Goal: Transaction & Acquisition: Purchase product/service

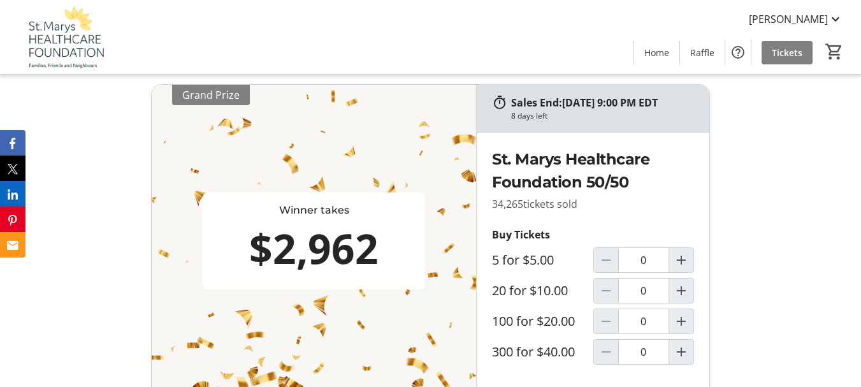
scroll to position [319, 0]
click at [679, 328] on mat-icon "Increment by one" at bounding box center [681, 320] width 15 height 15
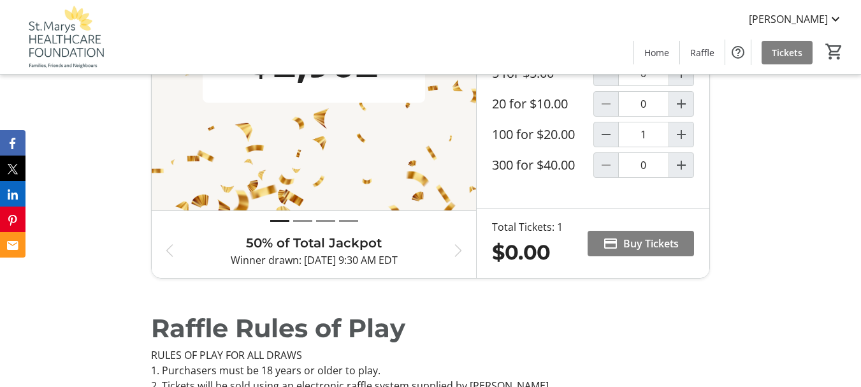
scroll to position [510, 0]
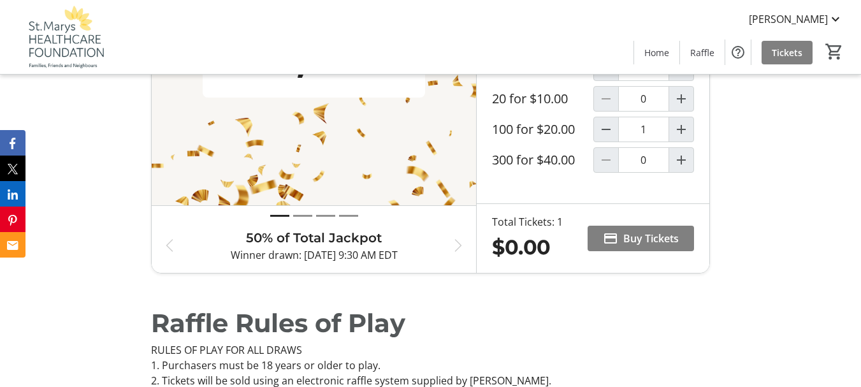
type input "1"
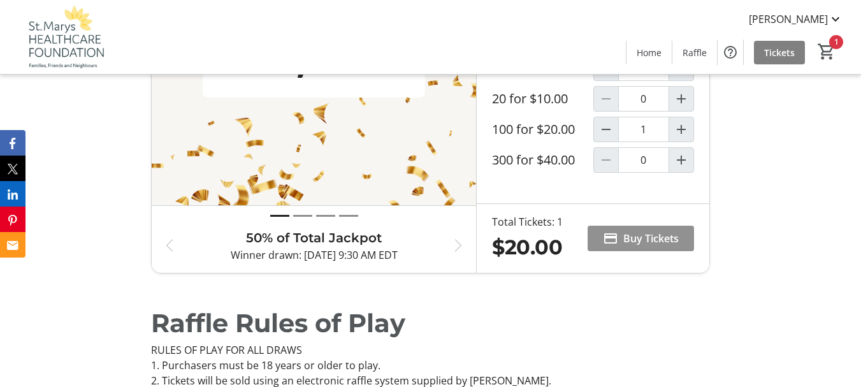
click at [656, 246] on span "Buy Tickets" at bounding box center [650, 238] width 55 height 15
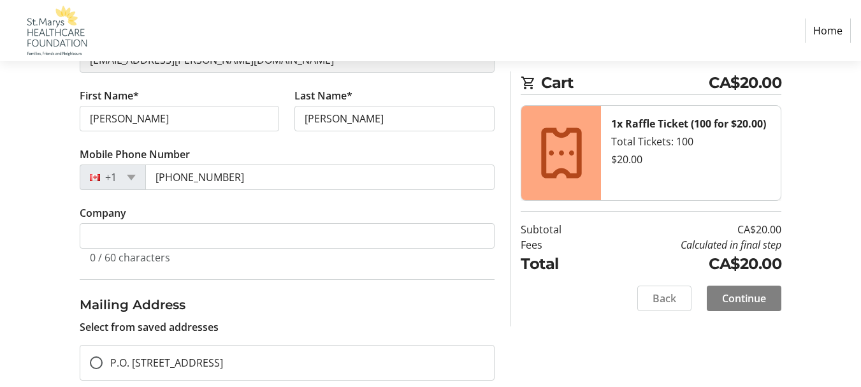
scroll to position [255, 0]
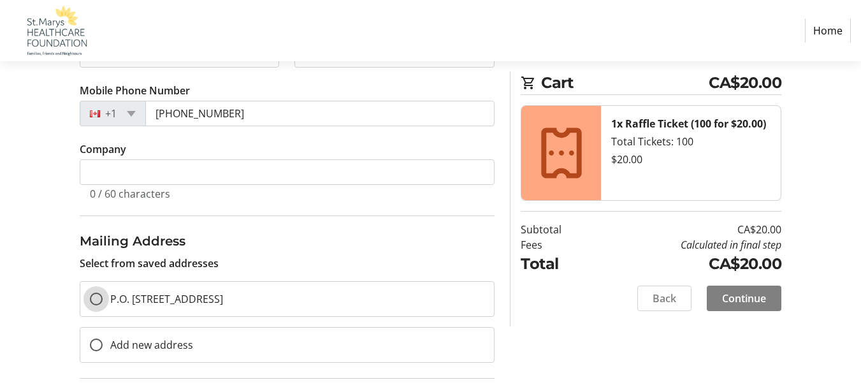
click at [97, 300] on input "P.O. [STREET_ADDRESS]" at bounding box center [96, 298] width 13 height 13
radio input "true"
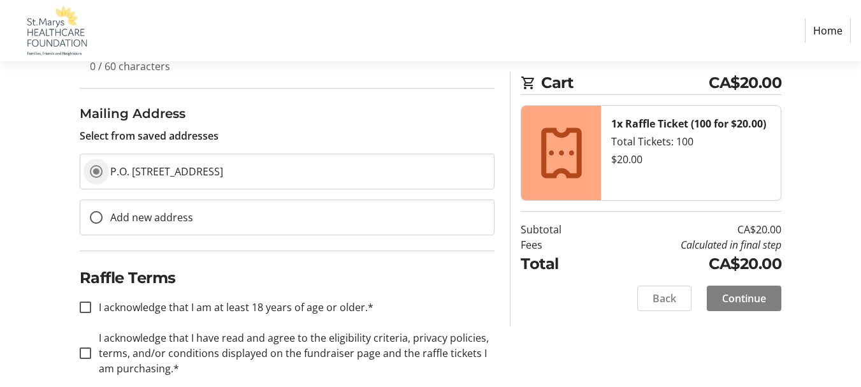
scroll to position [402, 0]
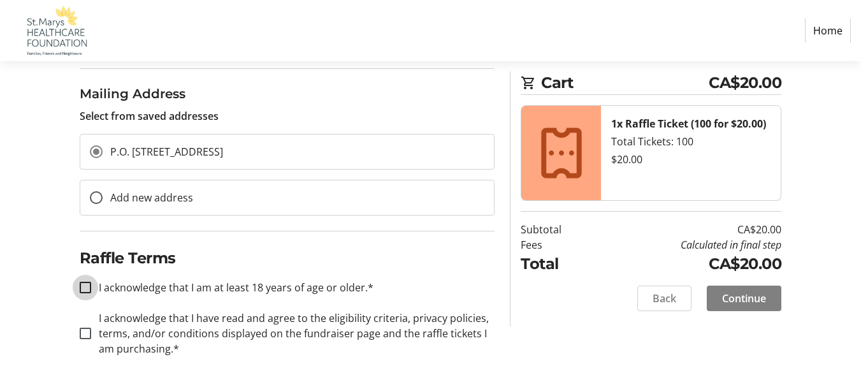
click at [85, 288] on input "I acknowledge that I am at least 18 years of age or older.*" at bounding box center [85, 287] width 11 height 11
checkbox input "true"
click at [88, 333] on input "I acknowledge that I have read and agree to the eligibility criteria, privacy p…" at bounding box center [85, 333] width 11 height 11
checkbox input "true"
click at [739, 298] on span "Continue" at bounding box center [744, 298] width 44 height 15
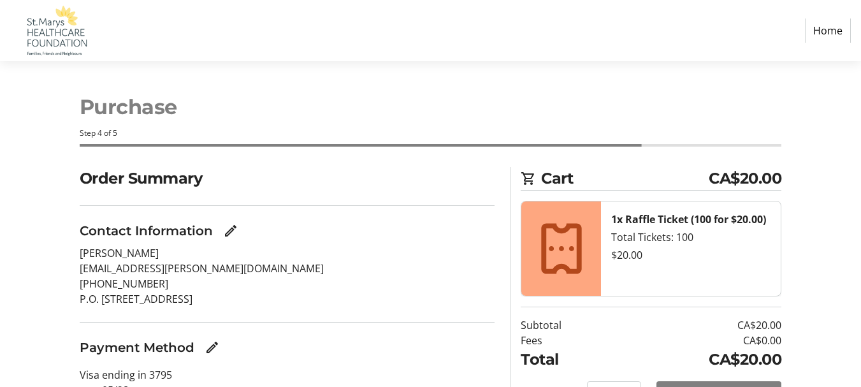
scroll to position [68, 0]
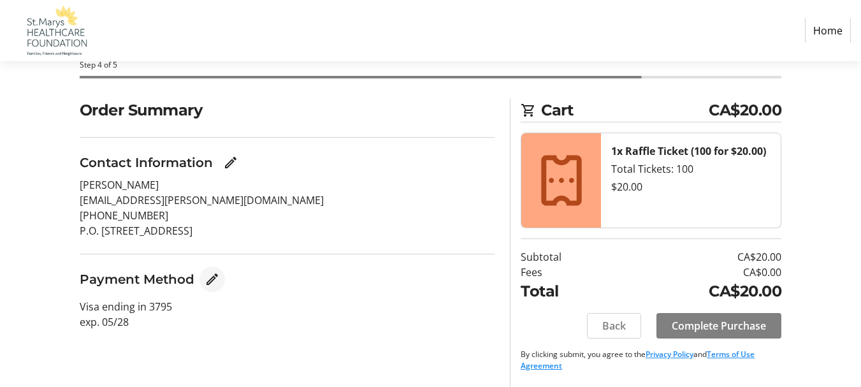
click at [208, 282] on mat-icon "Edit Payment Method" at bounding box center [212, 278] width 15 height 15
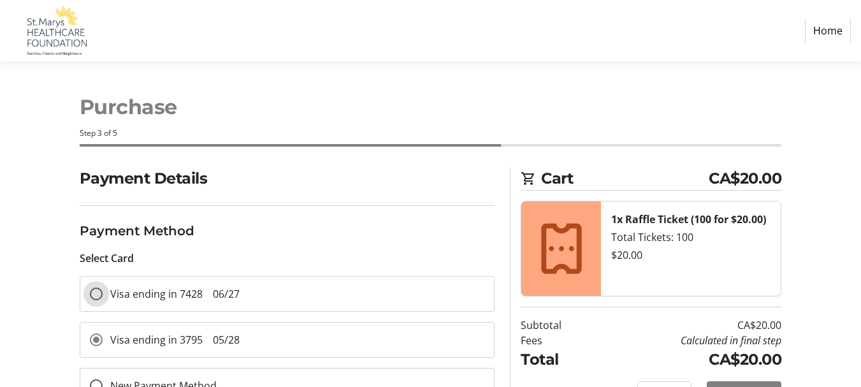
click at [96, 296] on input "Visa ending in 7428 06/27" at bounding box center [96, 293] width 13 height 13
radio input "true"
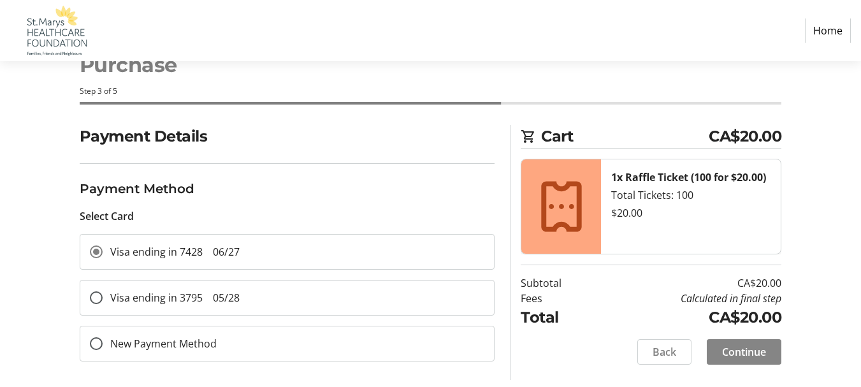
click at [742, 350] on span "Continue" at bounding box center [744, 351] width 44 height 15
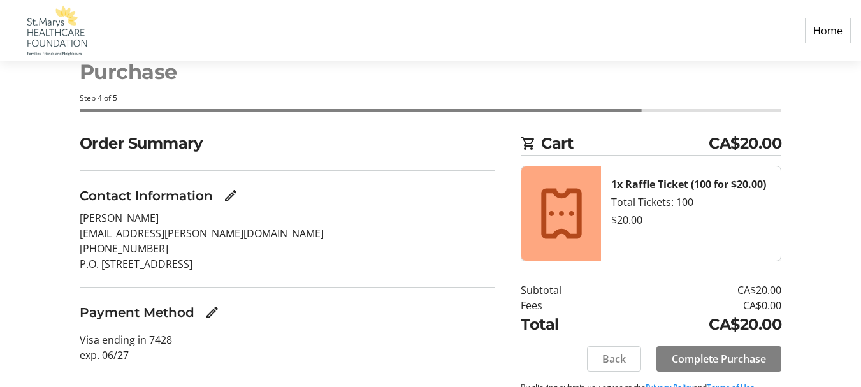
scroll to position [68, 0]
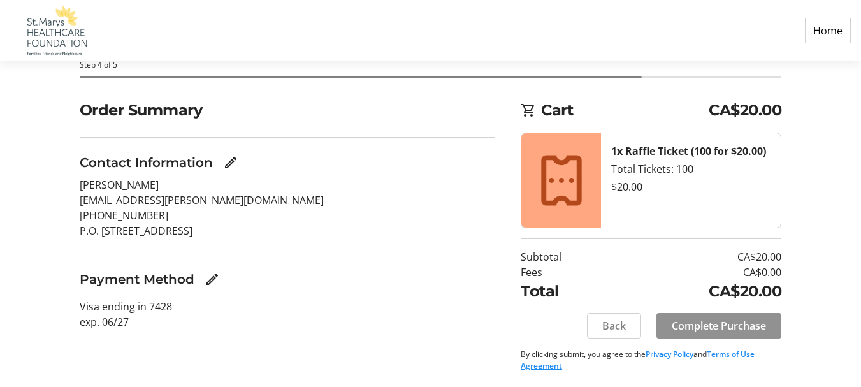
click at [729, 319] on span "Complete Purchase" at bounding box center [719, 325] width 94 height 15
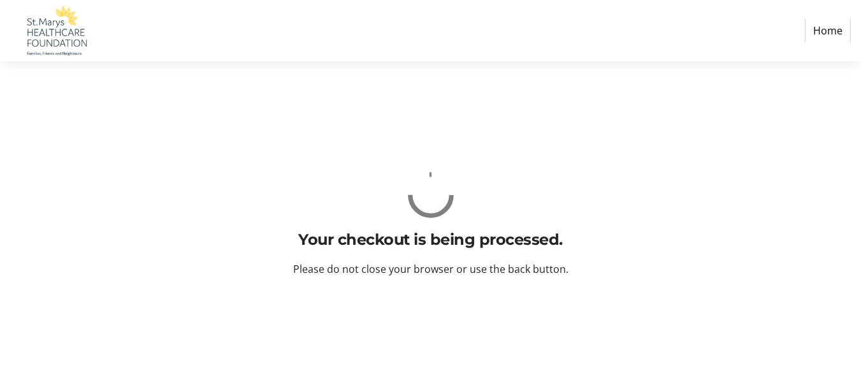
scroll to position [0, 0]
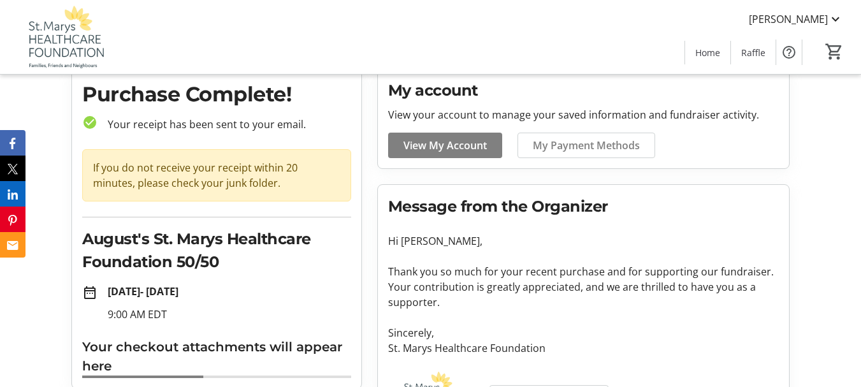
scroll to position [106, 0]
